Goal: Check status: Check status

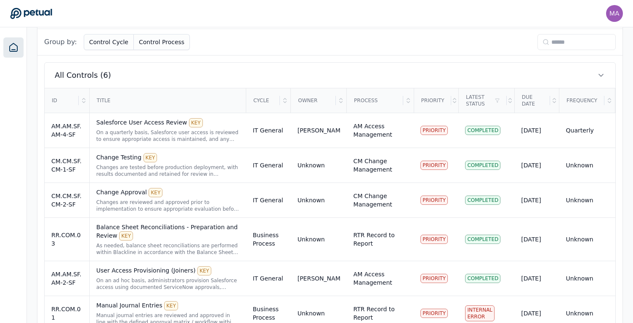
scroll to position [283, 0]
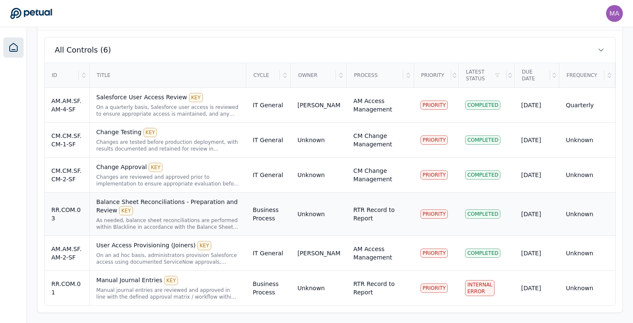
click at [181, 211] on div "Balance Sheet Reconciliations - Preparation and Review KEY" at bounding box center [167, 207] width 143 height 18
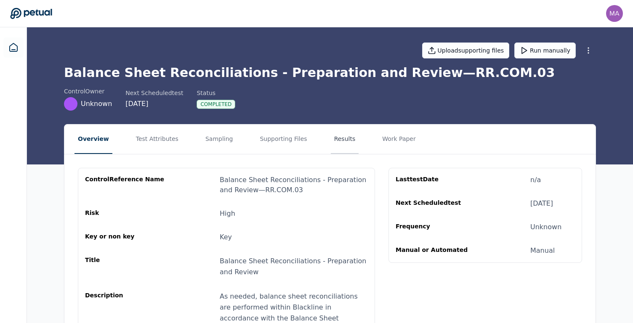
click at [339, 134] on button "Results" at bounding box center [345, 139] width 28 height 29
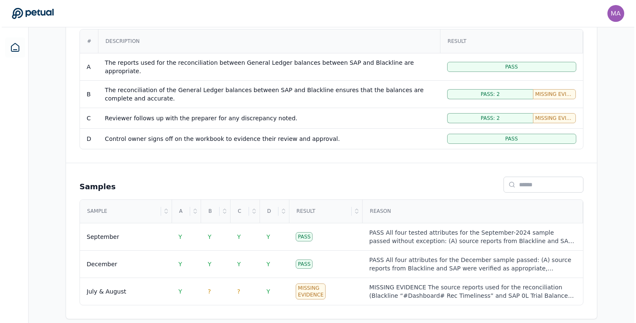
scroll to position [192, 0]
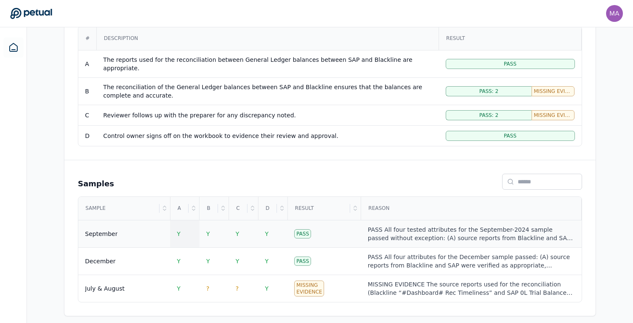
click at [188, 231] on td "Y" at bounding box center [184, 234] width 29 height 27
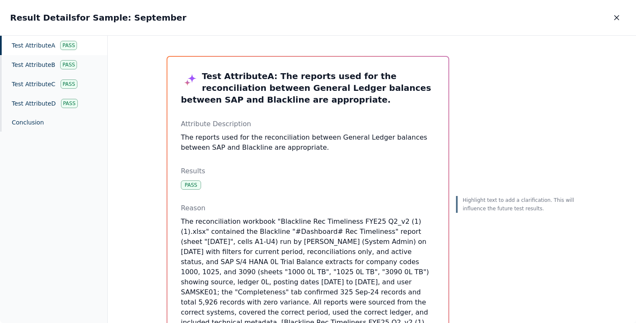
scroll to position [165, 0]
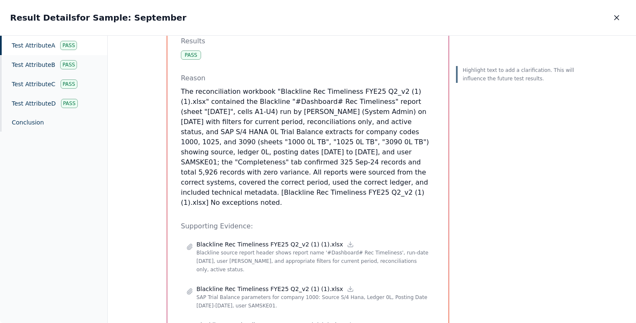
click at [375, 163] on p "The reconciliation workbook "Blackline Rec Timeliness FYE25 Q2_v2 (1) (1).xlsx"…" at bounding box center [308, 147] width 254 height 121
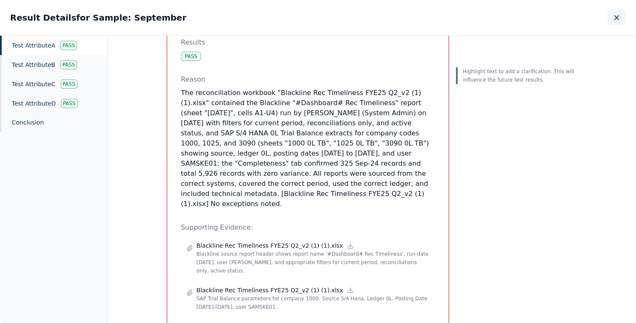
click at [614, 19] on icon "button" at bounding box center [617, 17] width 8 height 8
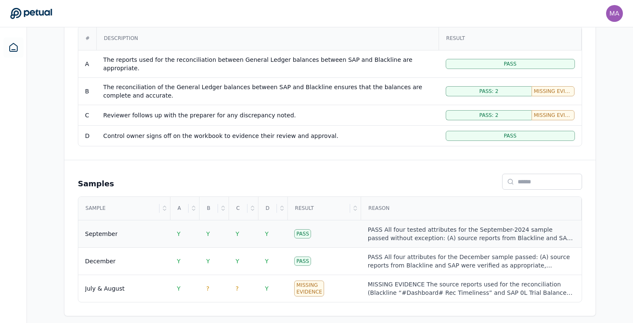
click at [394, 230] on div "PASS All four tested attributes for the September-2024 sample passed without ex…" at bounding box center [471, 234] width 207 height 17
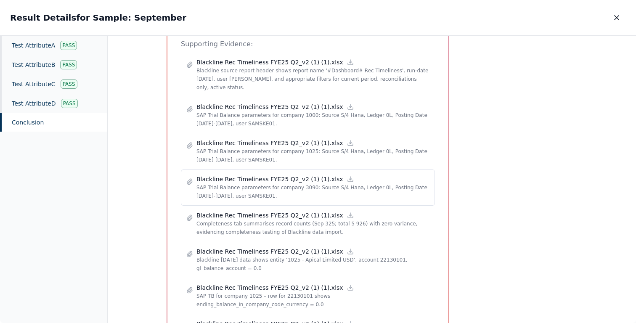
scroll to position [313, 0]
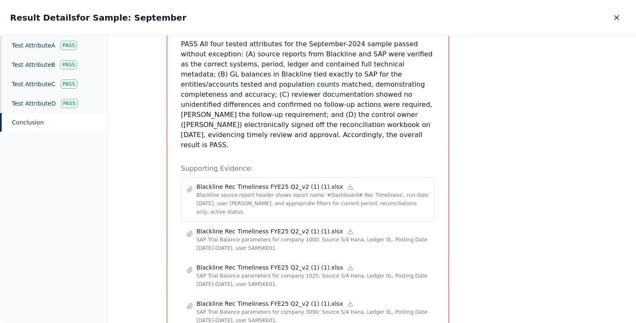
click at [274, 191] on p "Blackline source report header shows report name '#Dashboard# Rec Timeliness', …" at bounding box center [313, 203] width 233 height 25
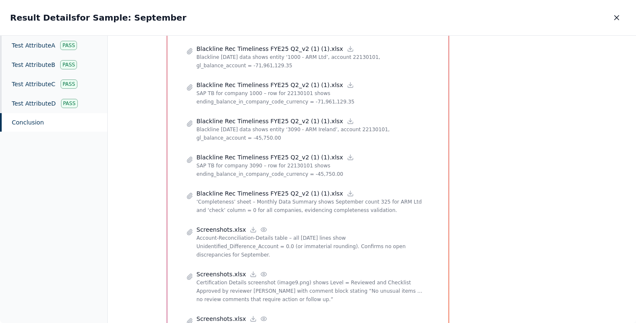
scroll to position [880, 0]
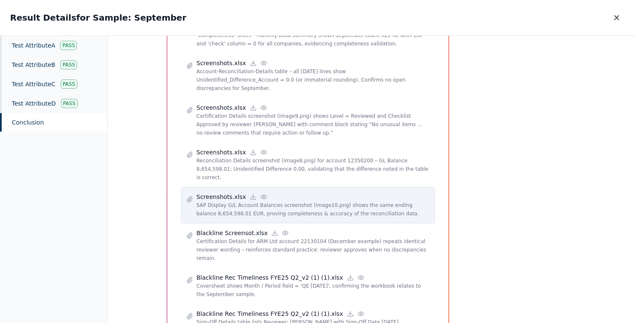
click at [244, 193] on div "Screenshots.xlsx" at bounding box center [313, 197] width 233 height 8
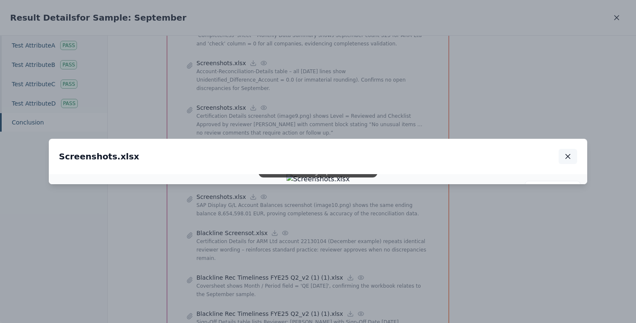
click at [570, 152] on icon "button" at bounding box center [568, 156] width 8 height 8
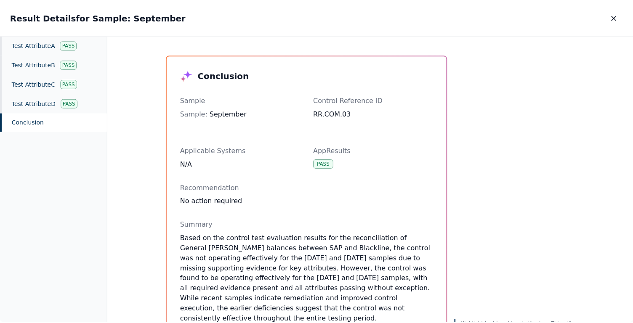
scroll to position [0, 0]
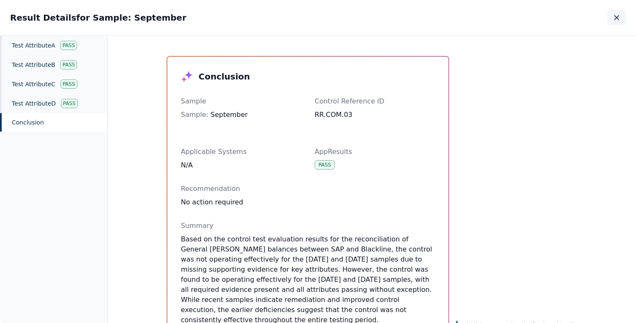
click at [615, 18] on icon "button" at bounding box center [617, 17] width 8 height 8
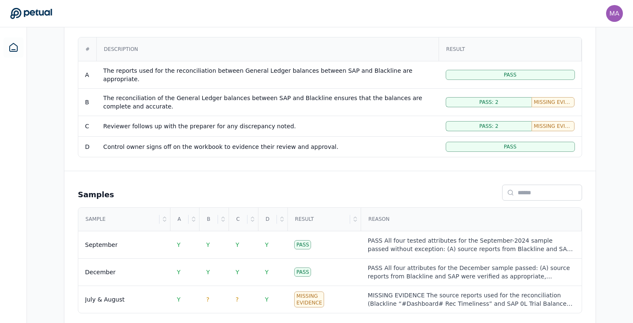
scroll to position [179, 0]
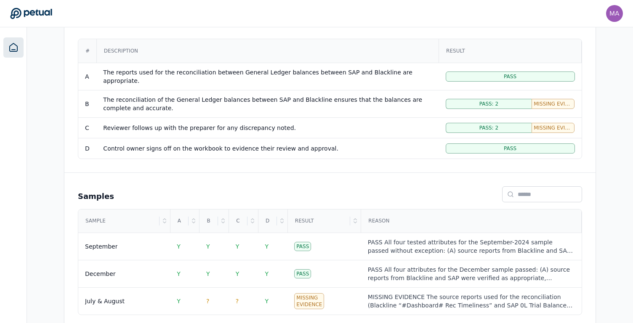
click at [15, 47] on icon at bounding box center [13, 48] width 10 height 10
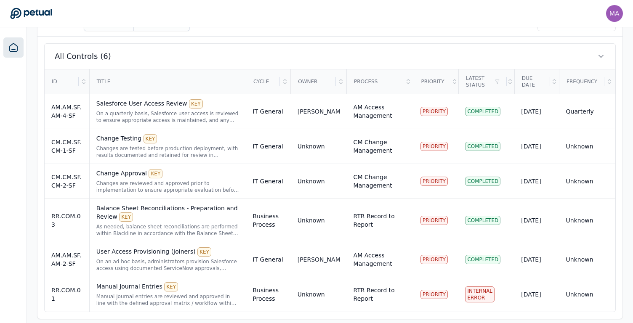
scroll to position [281, 0]
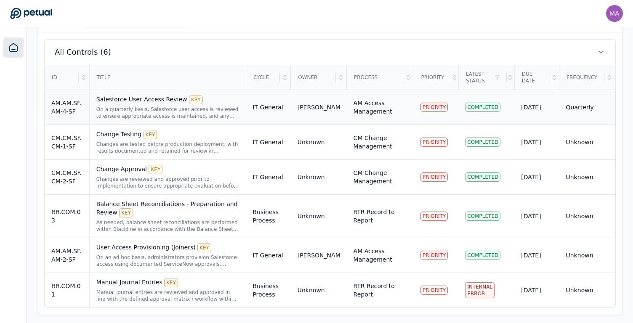
click at [168, 111] on div "On a quarterly basis, Salesforce user access is reviewed to ensure appropriate …" at bounding box center [167, 112] width 143 height 13
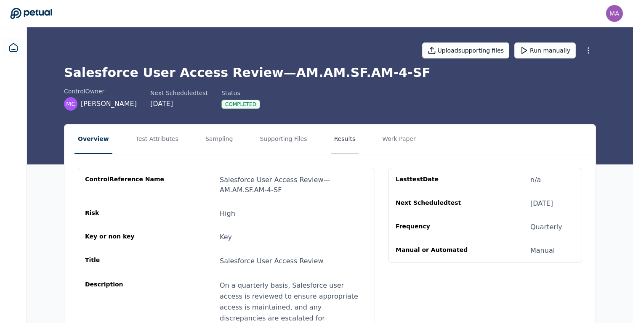
click at [335, 138] on button "Results" at bounding box center [345, 139] width 28 height 29
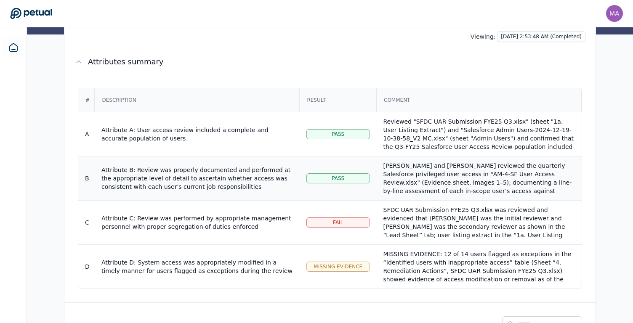
scroll to position [86, 0]
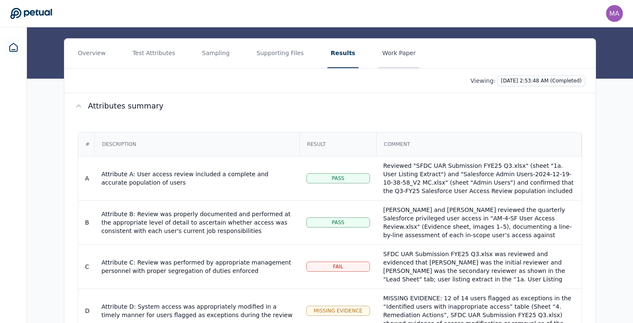
click at [393, 53] on button "Work Paper" at bounding box center [399, 53] width 40 height 29
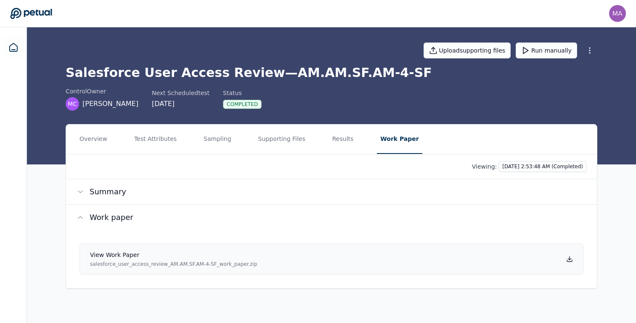
click at [212, 265] on p "salesforce_user_access_review_AM.AM.SF.AM-4-SF_work_paper.zip" at bounding box center [174, 264] width 168 height 7
click at [335, 139] on button "Results" at bounding box center [343, 139] width 28 height 29
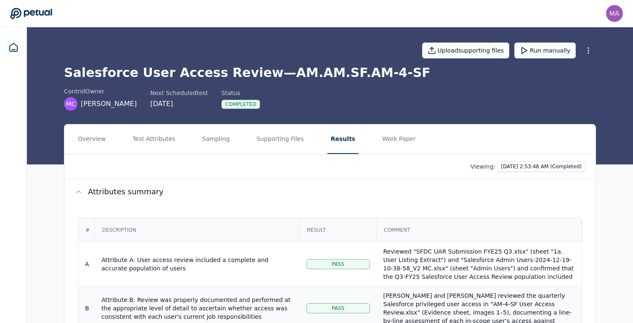
drag, startPoint x: 13, startPoint y: 48, endPoint x: 389, endPoint y: 320, distance: 463.7
